Goal: Participate in discussion: Engage in conversation with other users on a specific topic

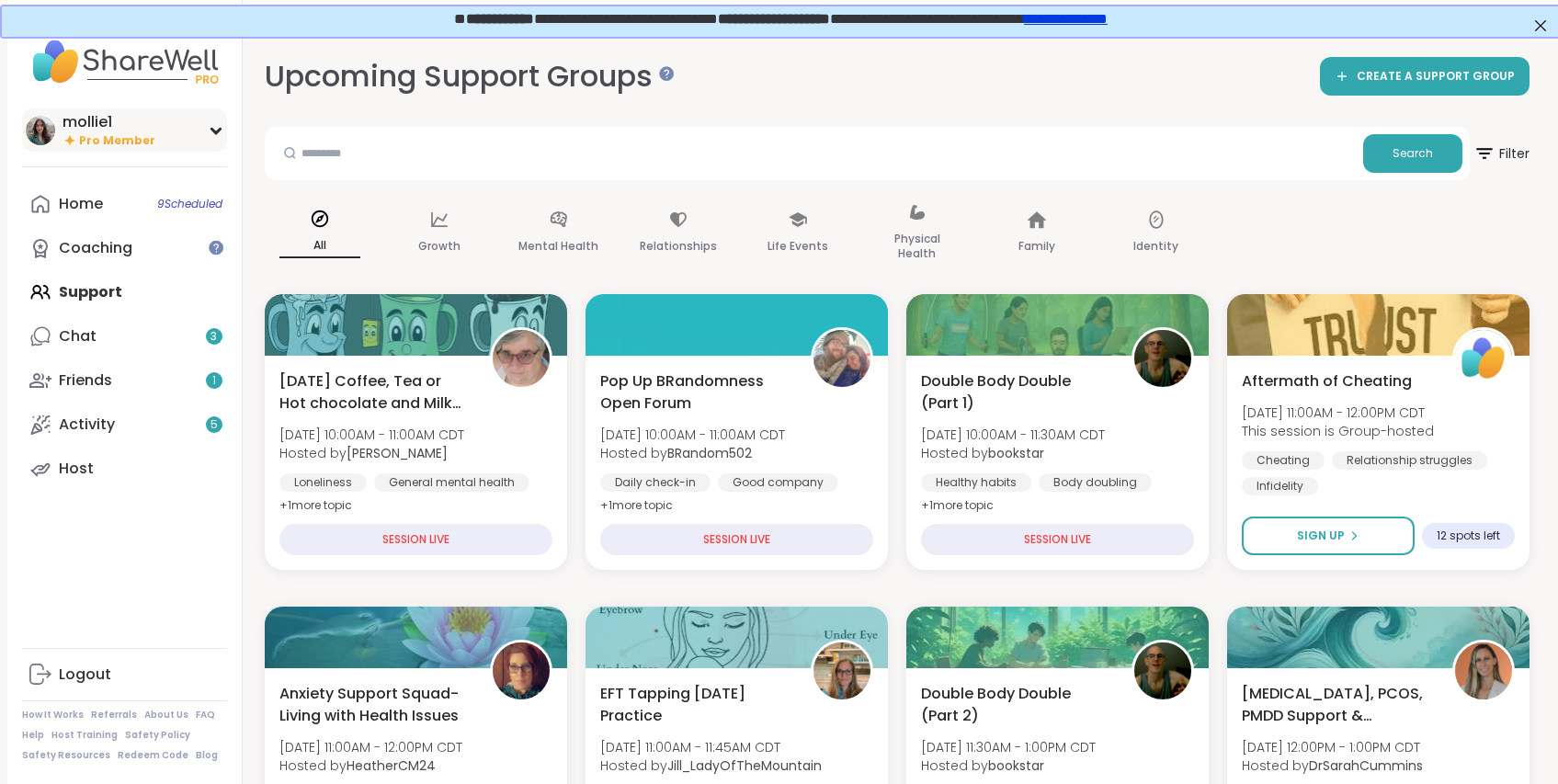
click at [49, 133] on img at bounding box center [40, 130] width 30 height 29
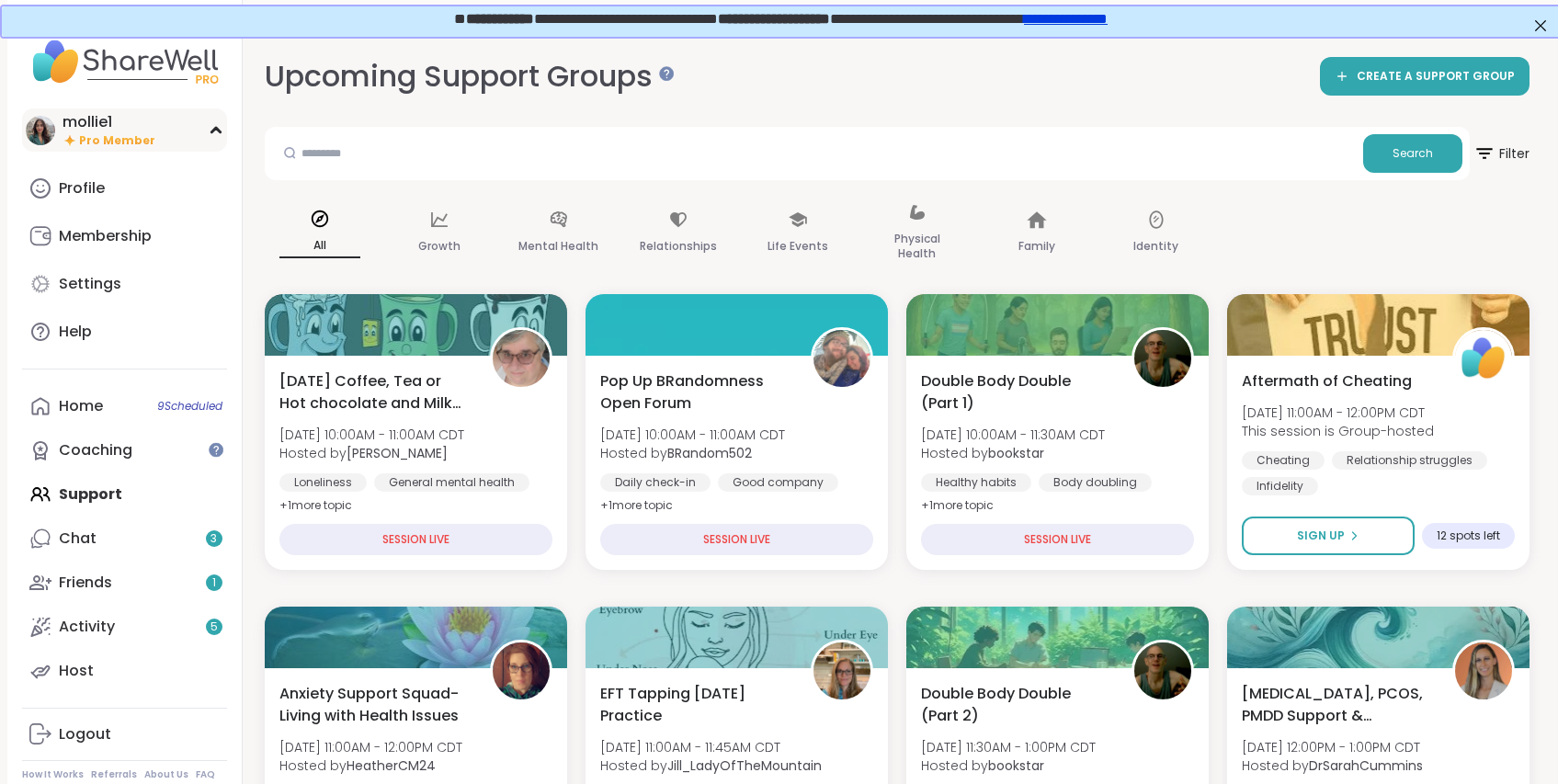
click at [32, 130] on img at bounding box center [40, 130] width 30 height 29
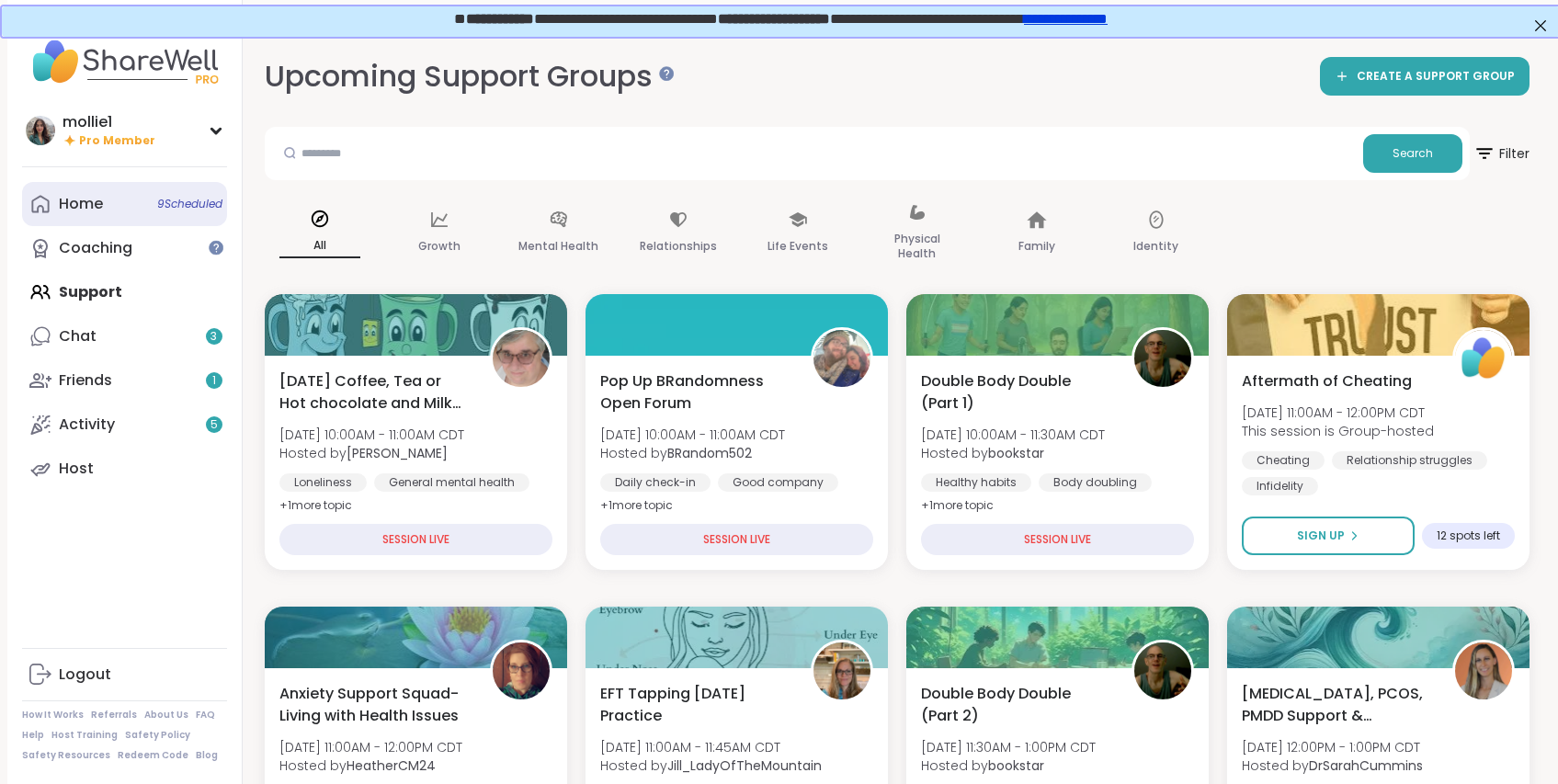
click at [92, 208] on div "Home 9 Scheduled" at bounding box center [81, 204] width 44 height 20
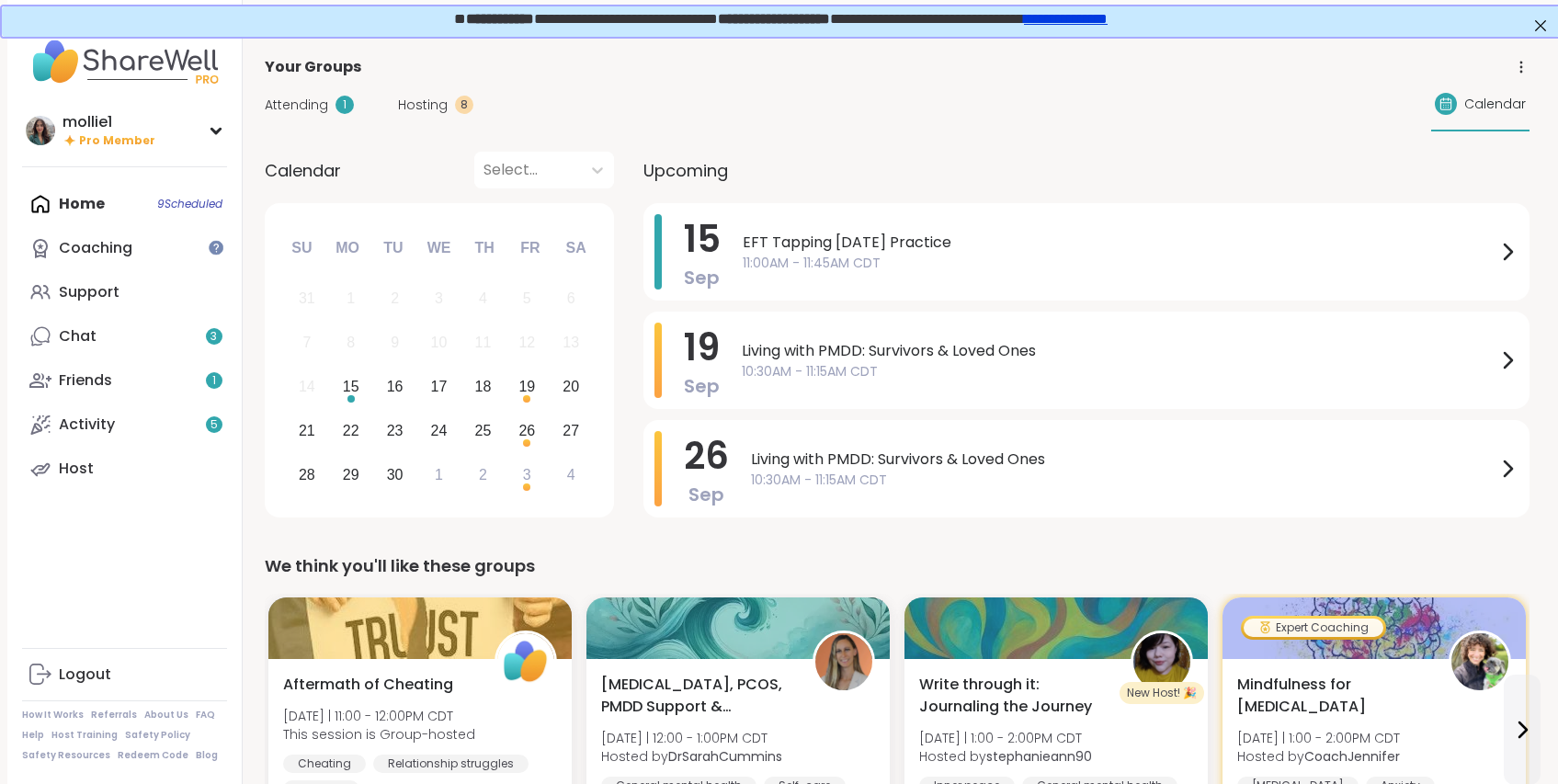
click at [712, 179] on span "Upcoming" at bounding box center [685, 170] width 85 height 25
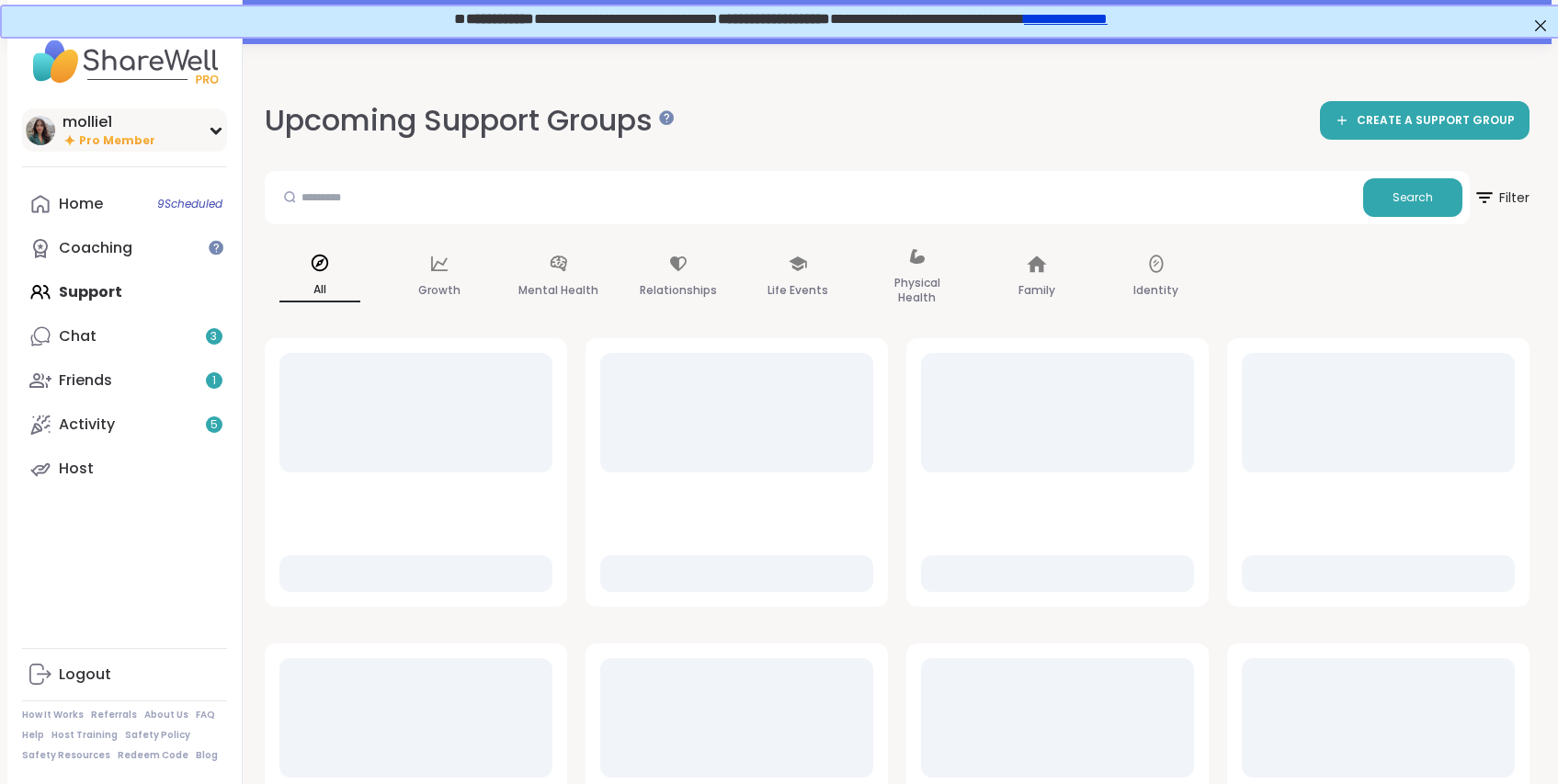
click at [41, 116] on img at bounding box center [40, 130] width 30 height 29
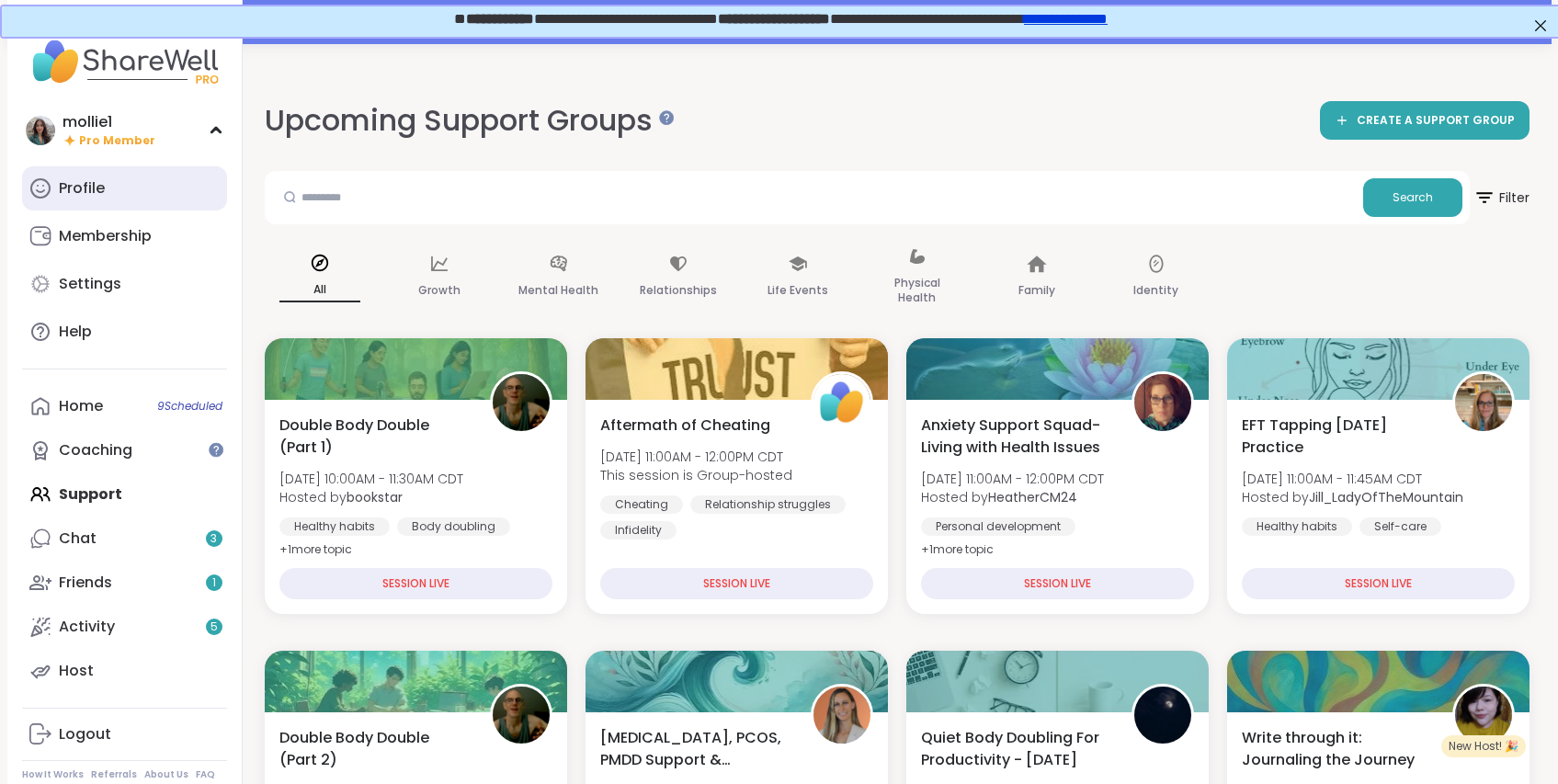
click at [77, 178] on div "Profile" at bounding box center [82, 187] width 46 height 20
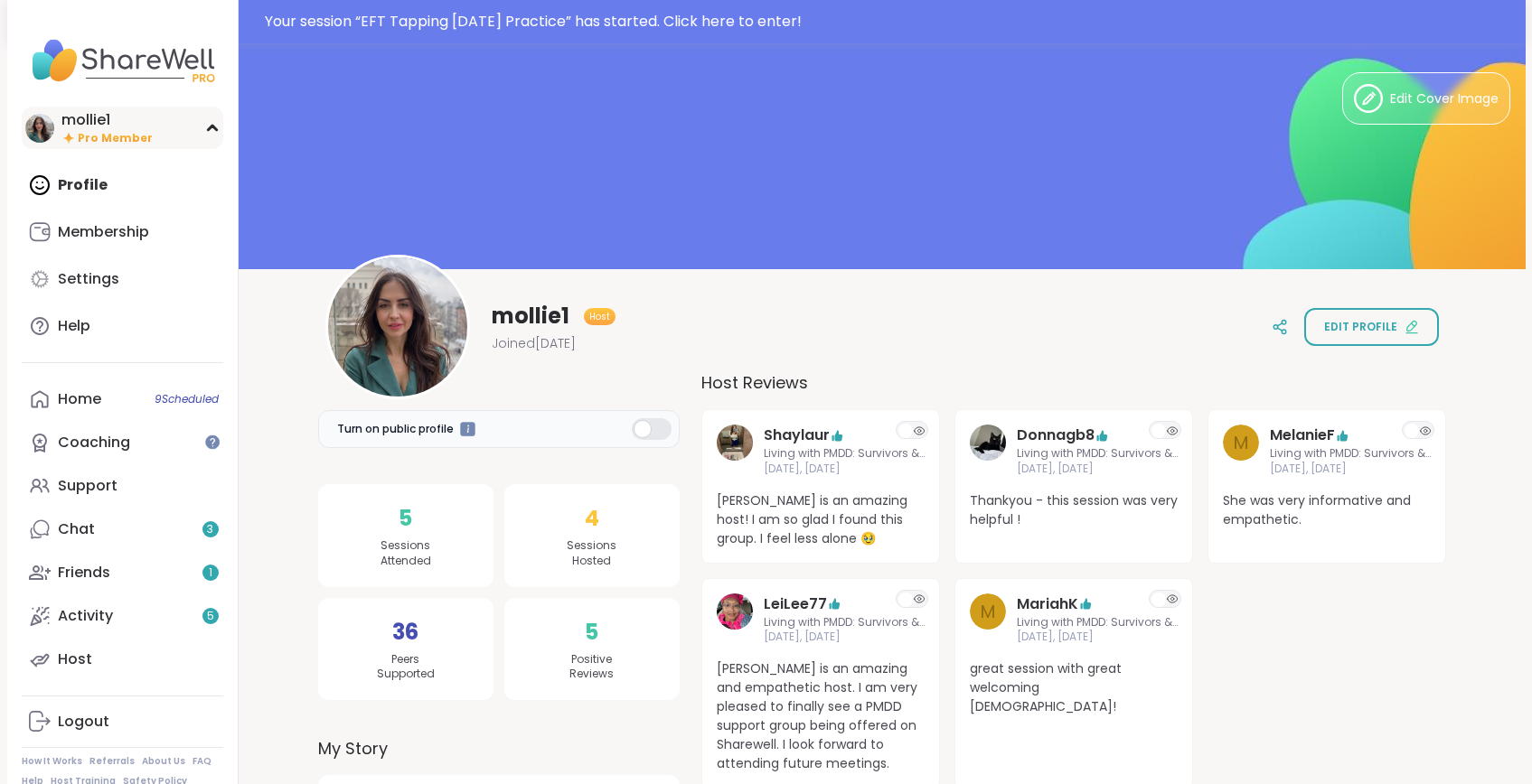
click at [36, 124] on img at bounding box center [39, 128] width 29 height 29
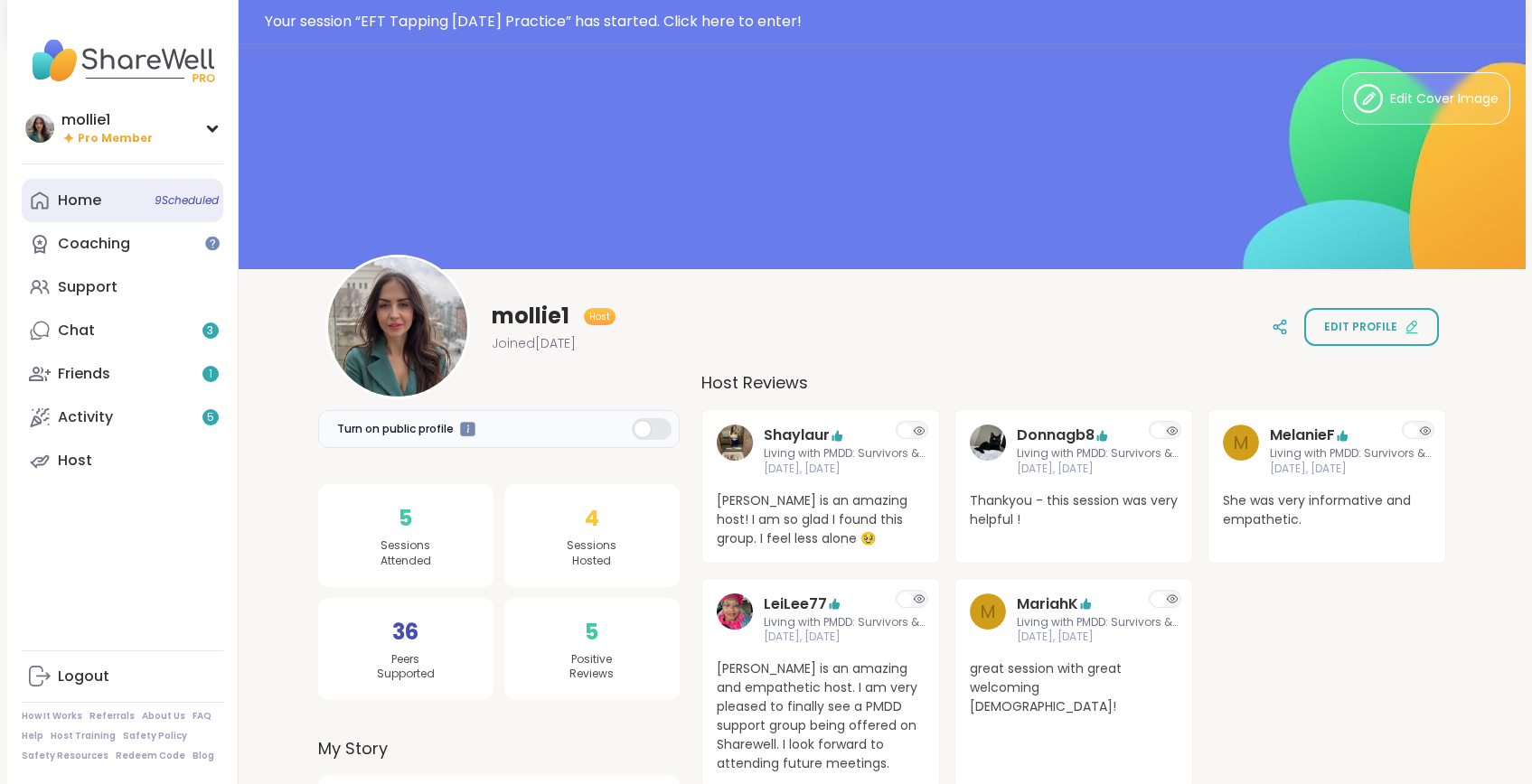
click at [91, 208] on div "Home 9 Scheduled" at bounding box center [80, 200] width 43 height 20
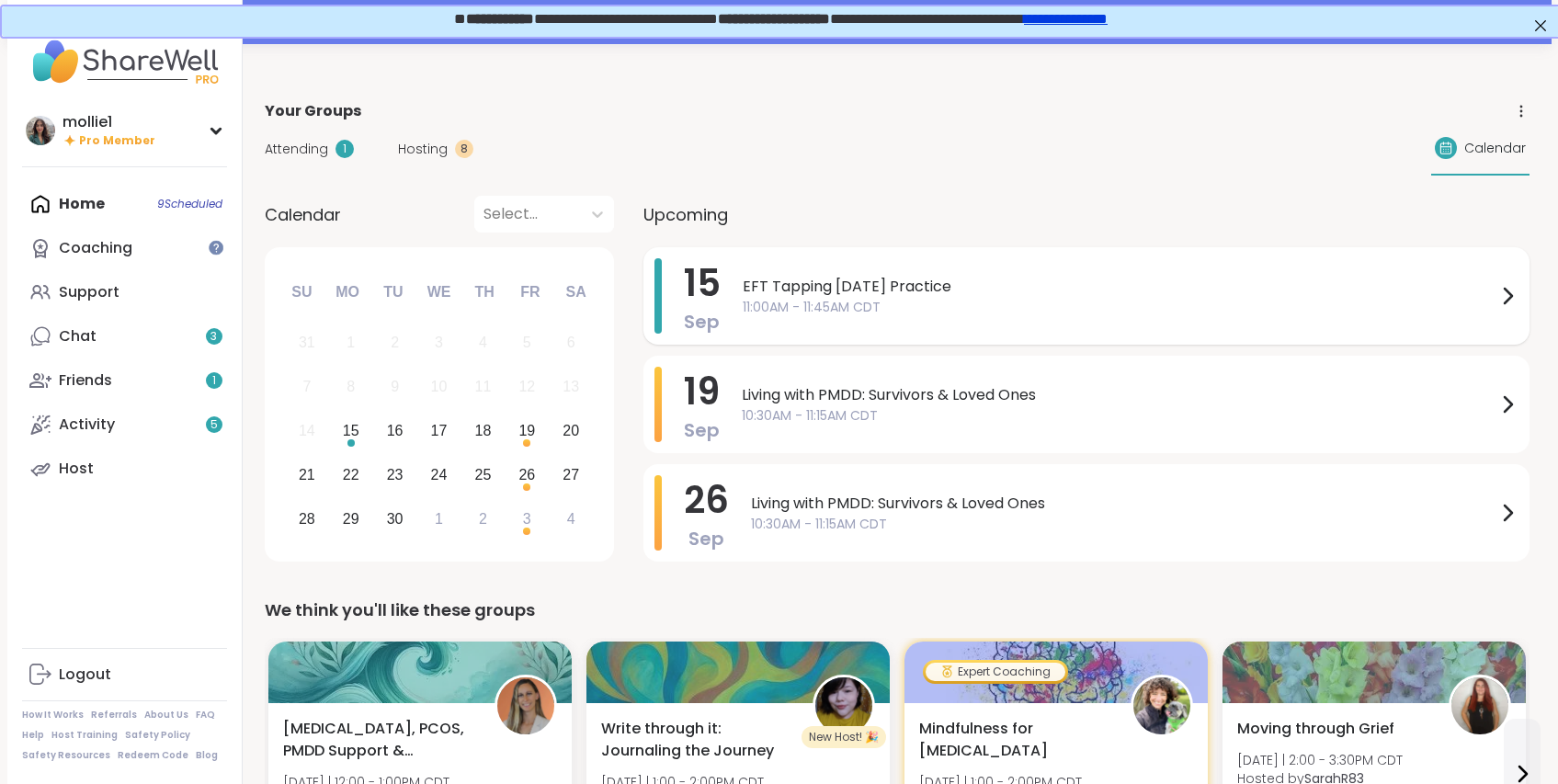
click at [822, 286] on span "EFT Tapping [DATE] Practice" at bounding box center [1119, 286] width 754 height 22
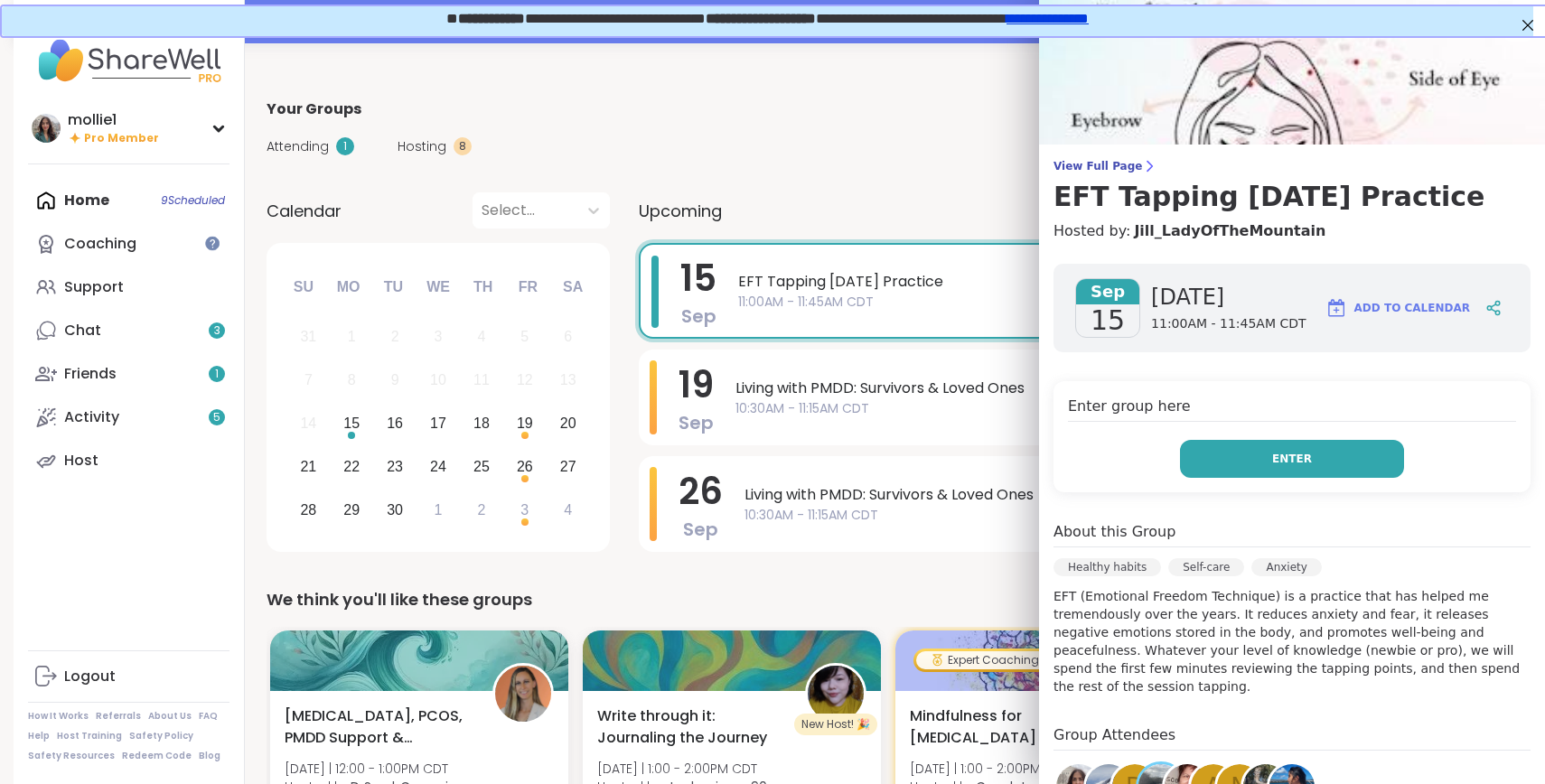
click at [1273, 460] on span "Enter" at bounding box center [1292, 458] width 39 height 16
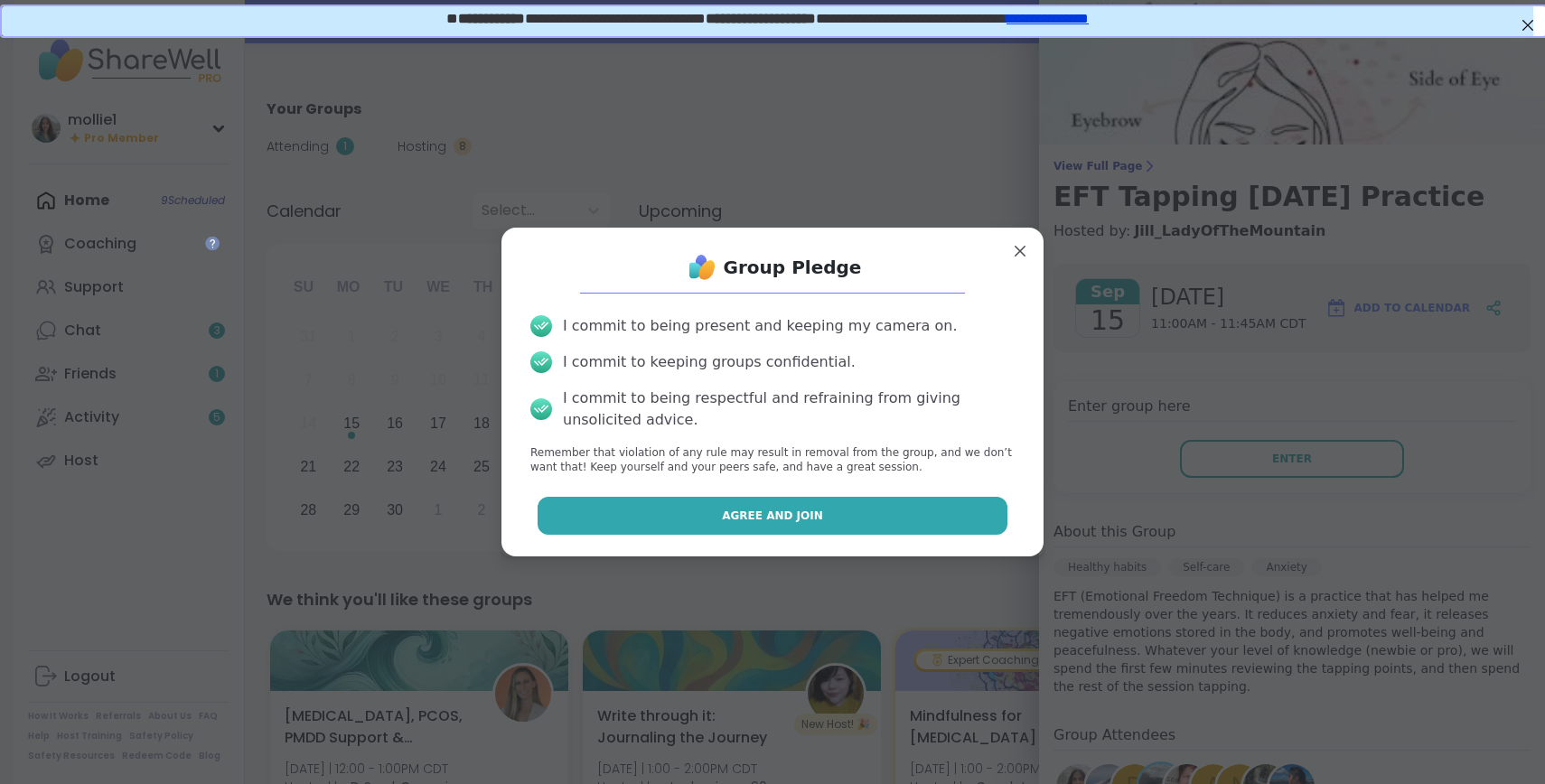
click at [829, 515] on button "Agree and Join" at bounding box center [773, 515] width 471 height 38
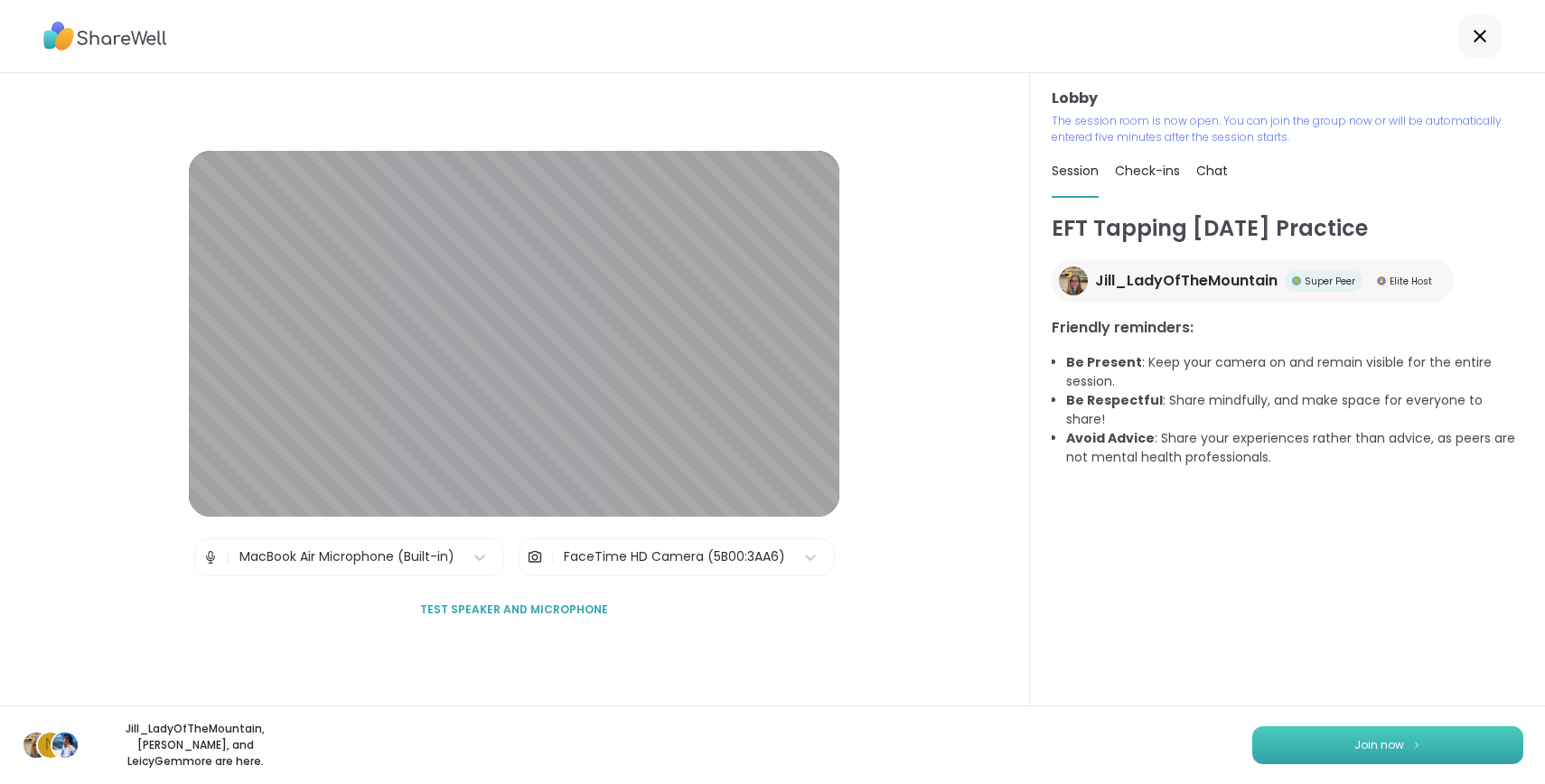
click at [1281, 750] on button "Join now" at bounding box center [1388, 745] width 271 height 38
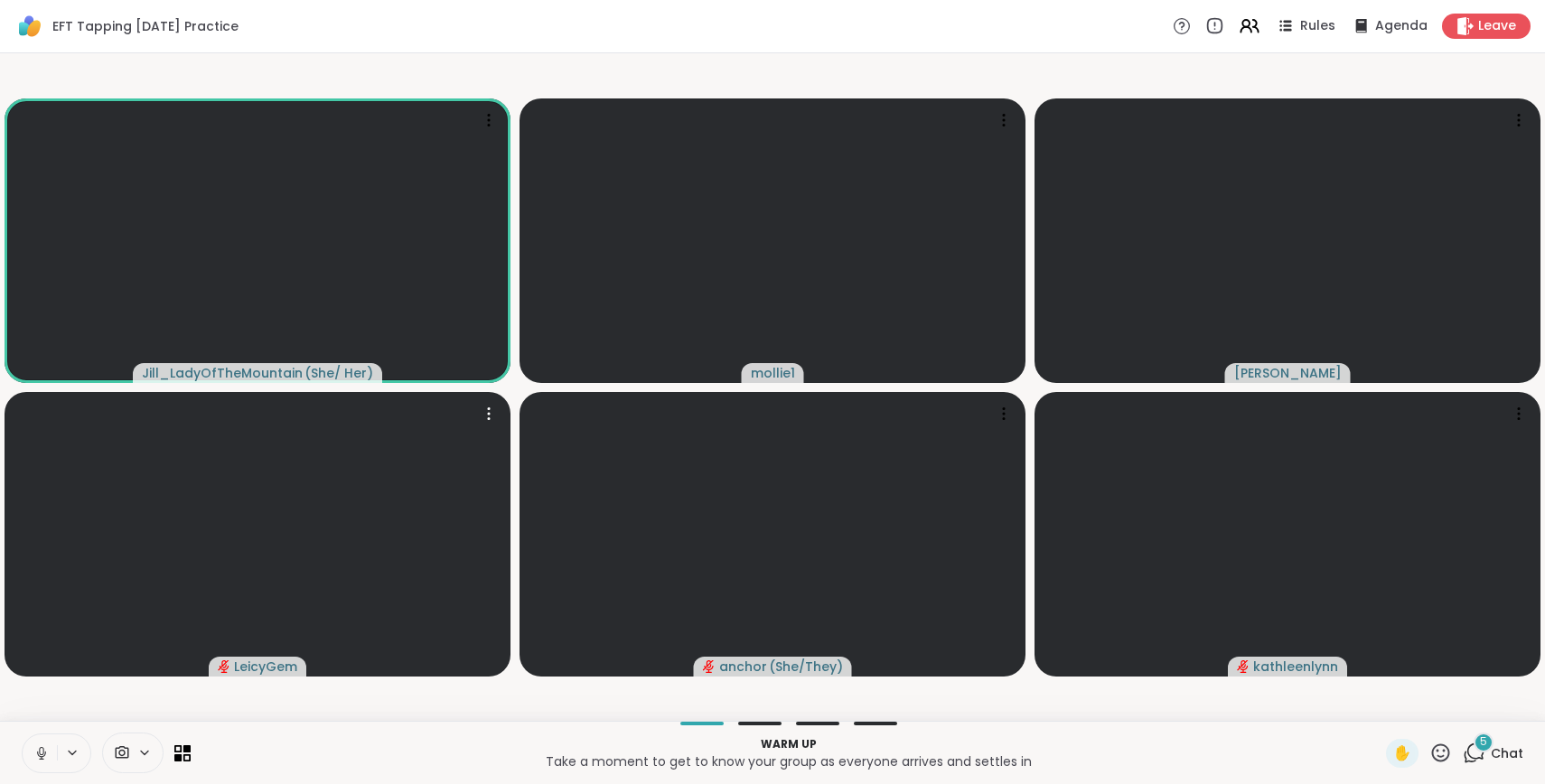
click at [1491, 756] on span "Chat" at bounding box center [1507, 753] width 33 height 18
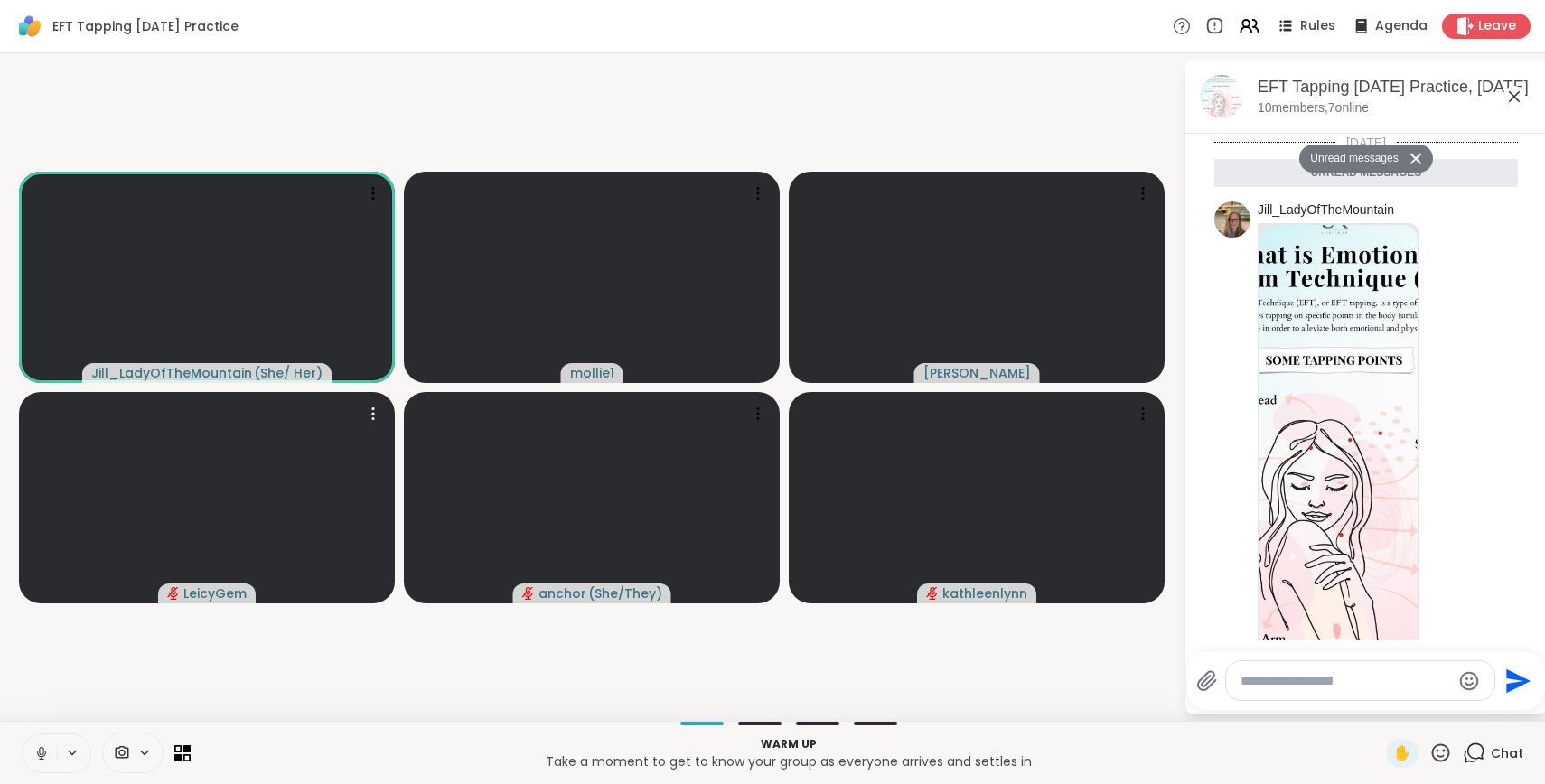
scroll to position [866, 0]
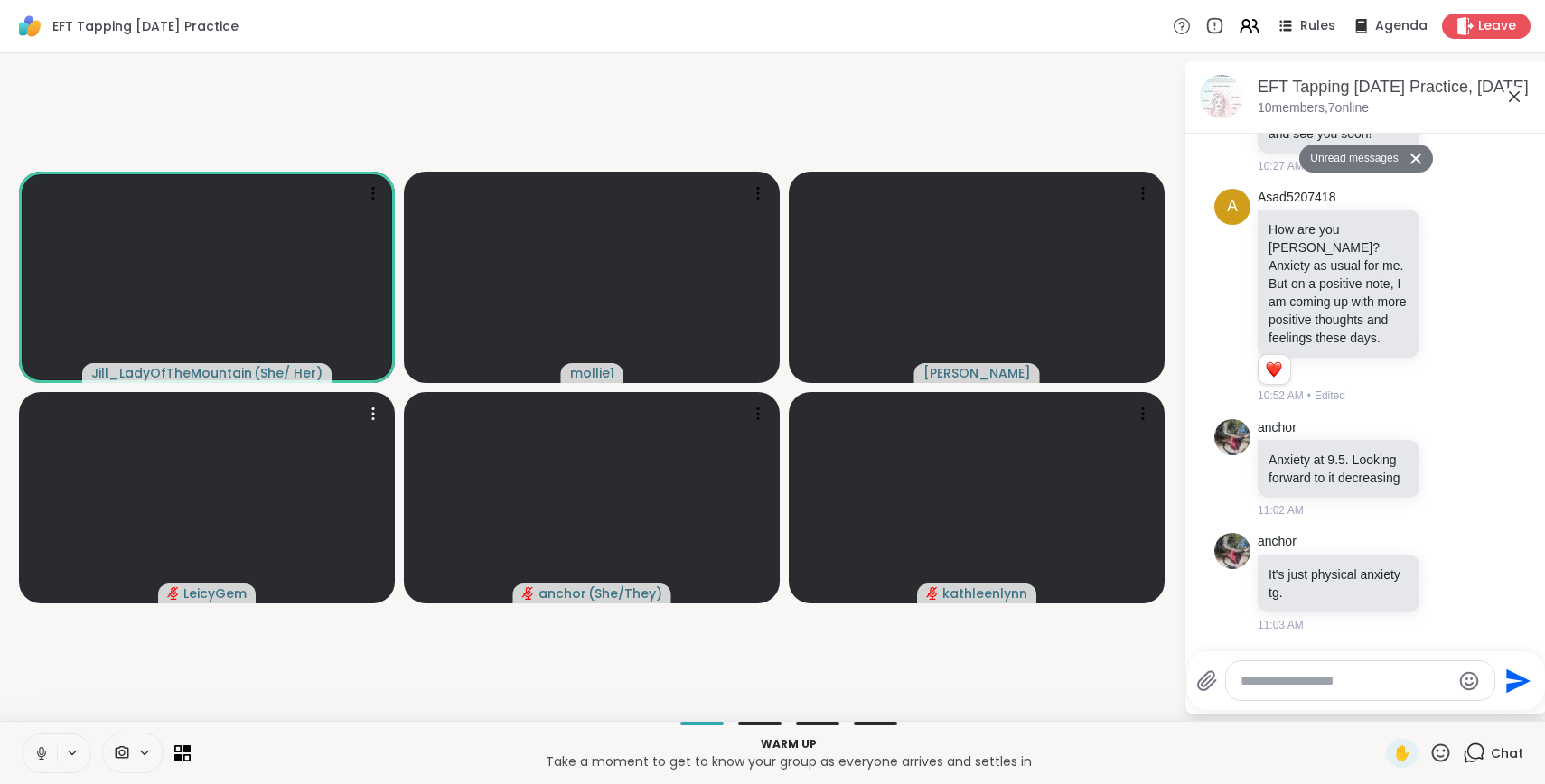
click at [1275, 691] on div at bounding box center [1360, 681] width 269 height 39
click at [1275, 678] on textarea "Type your message" at bounding box center [1346, 680] width 211 height 18
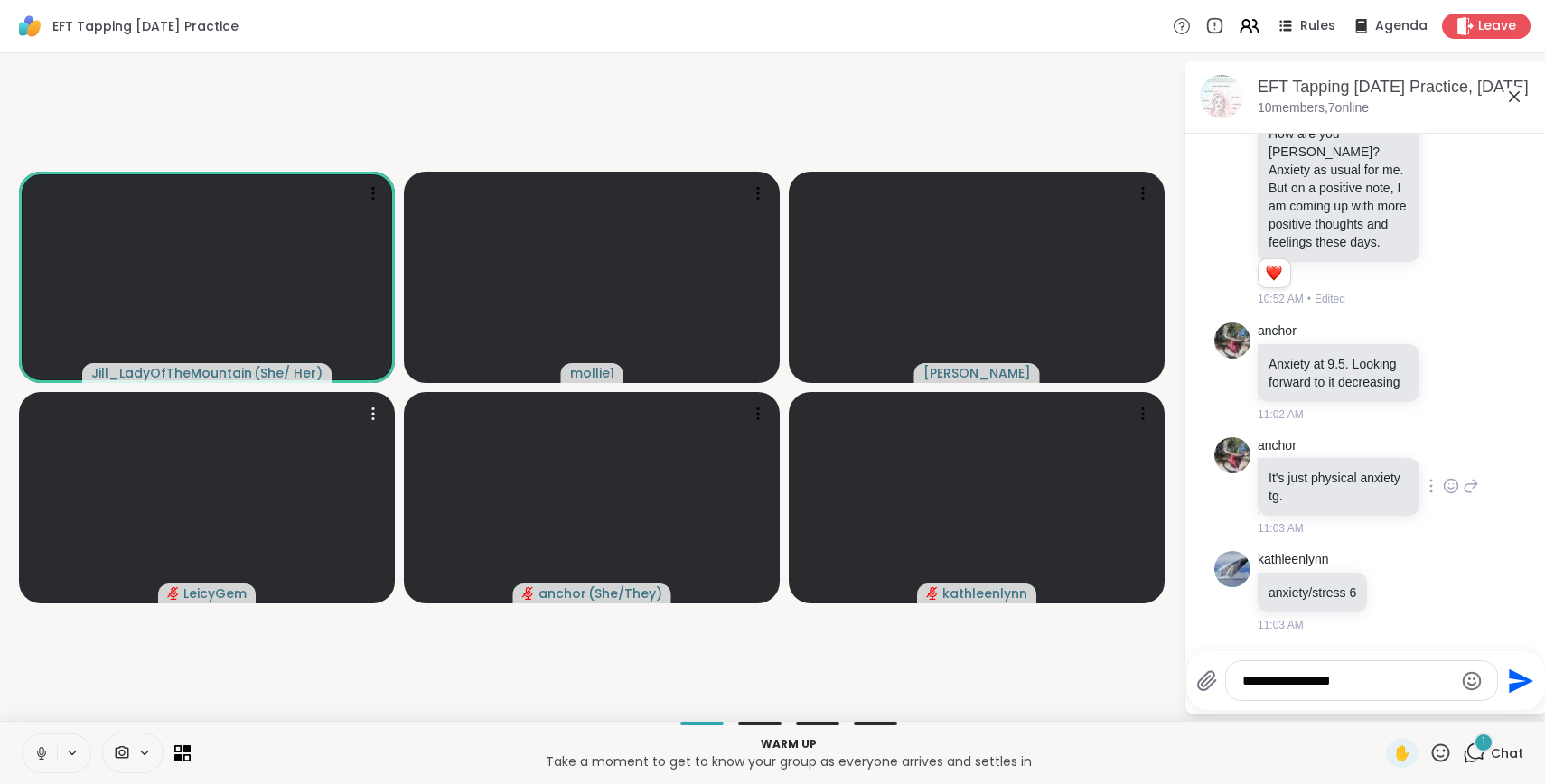
scroll to position [1016, 0]
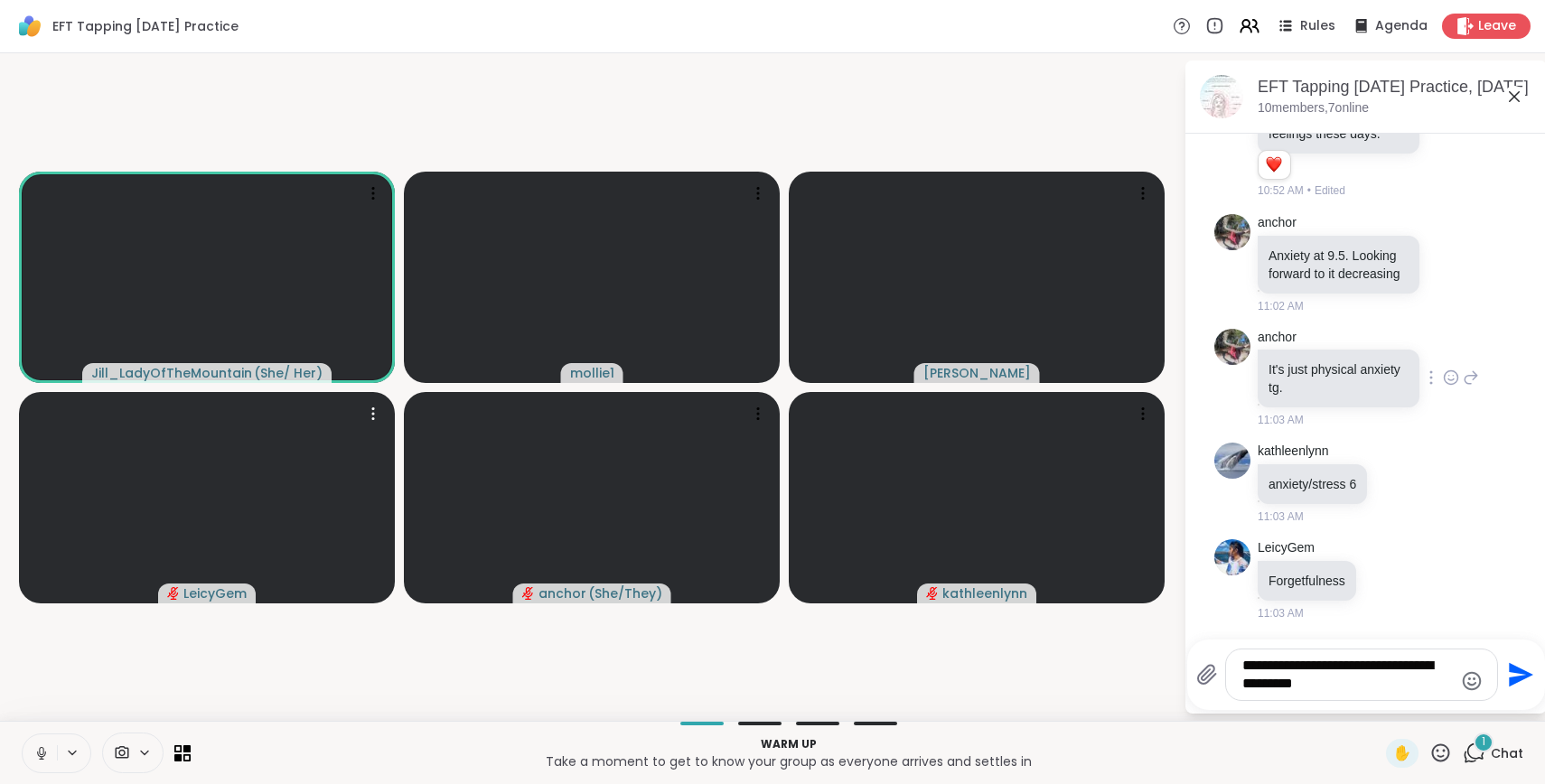
type textarea "**********"
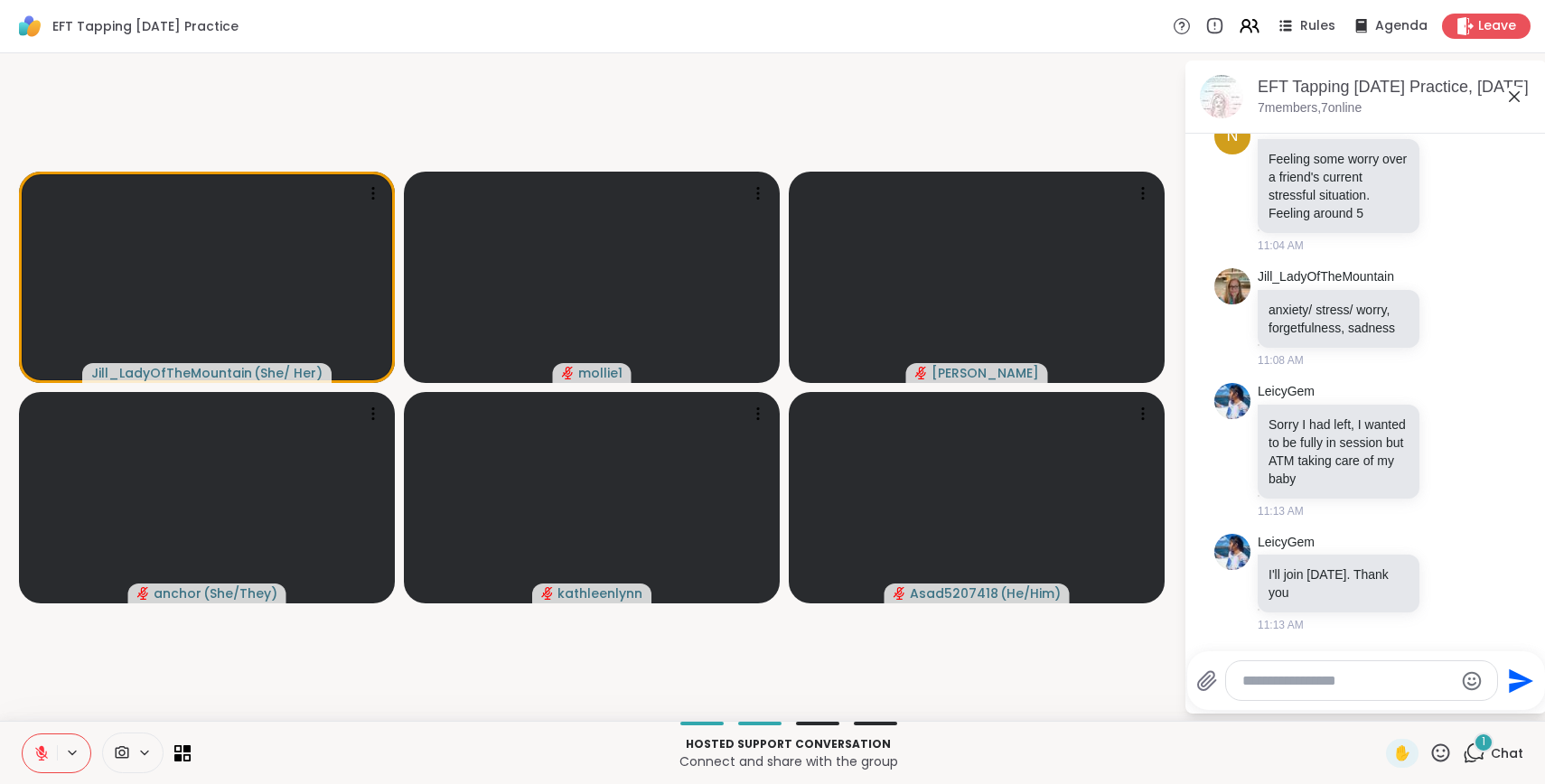
scroll to position [1829, 0]
click at [1455, 29] on icon at bounding box center [1465, 25] width 19 height 19
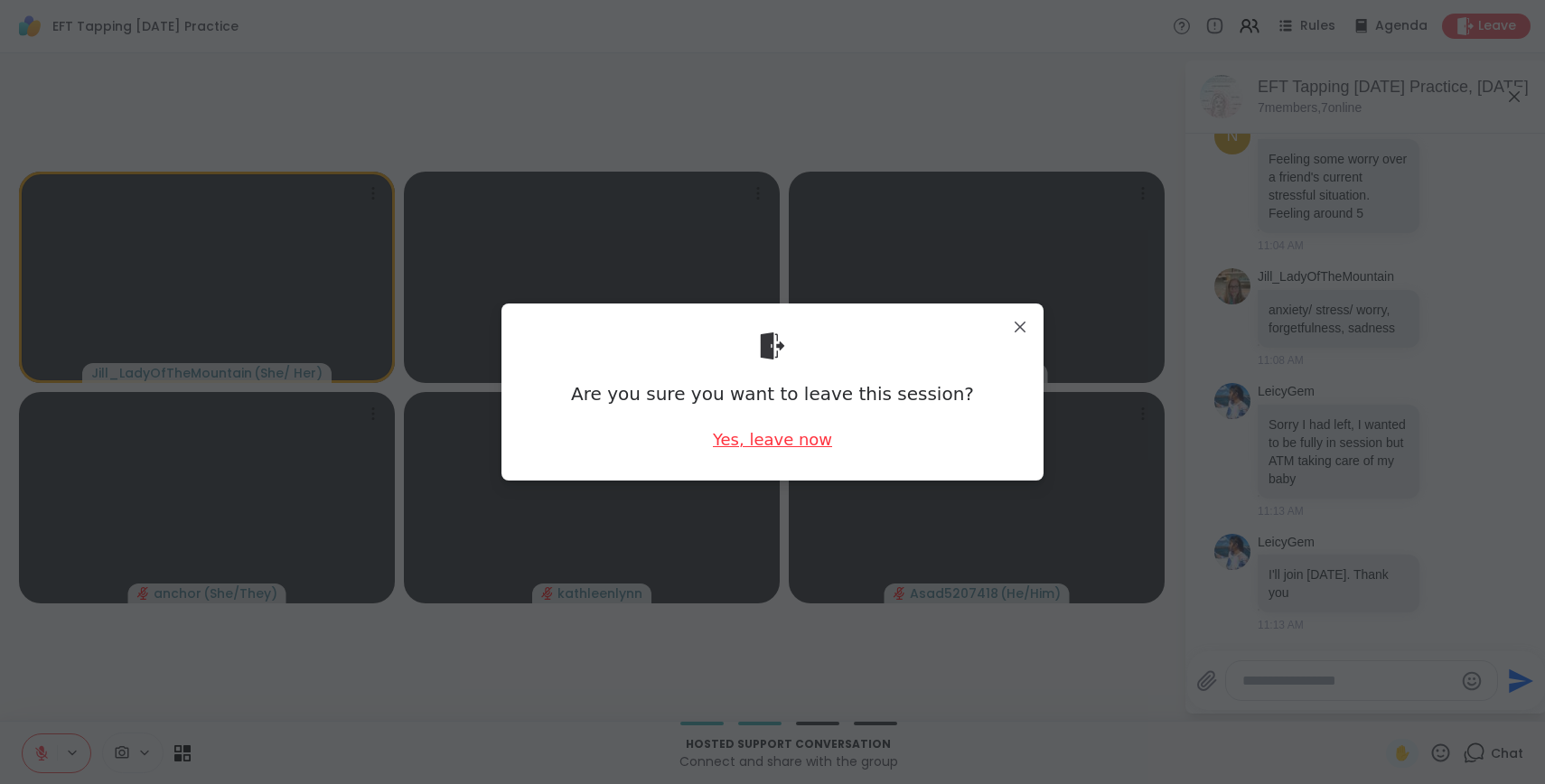
click at [803, 442] on div "Yes, leave now" at bounding box center [772, 440] width 119 height 22
